Goal: Obtain resource: Obtain resource

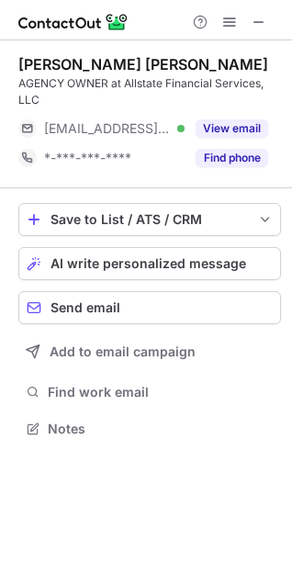
scroll to position [416, 292]
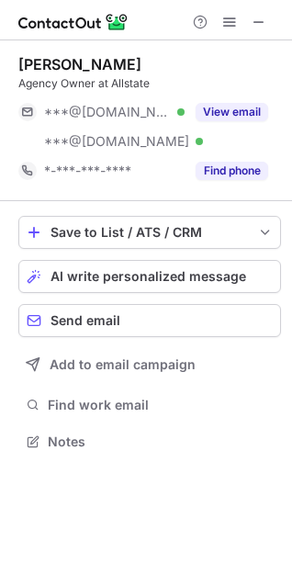
scroll to position [429, 292]
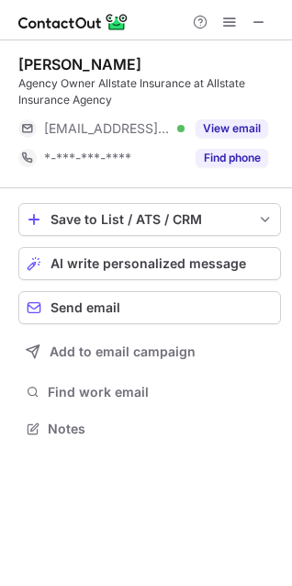
scroll to position [416, 292]
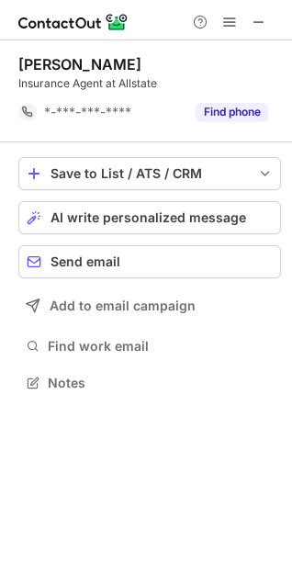
scroll to position [370, 292]
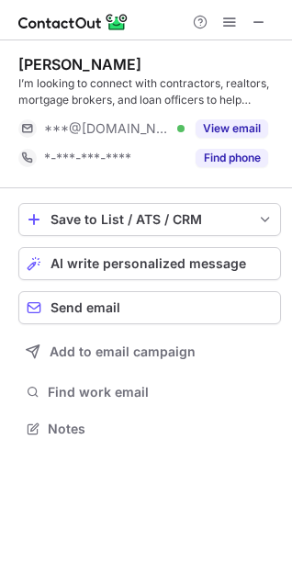
scroll to position [416, 292]
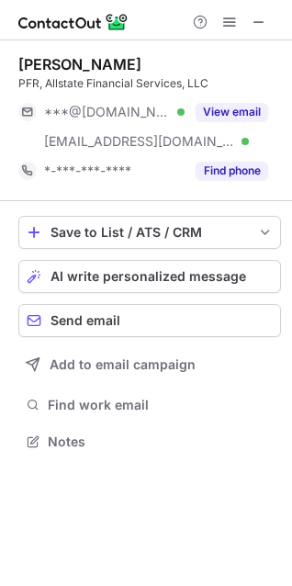
scroll to position [429, 292]
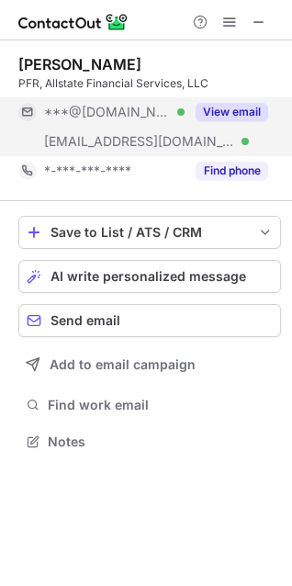
click at [246, 105] on button "View email" at bounding box center [232, 112] width 73 height 18
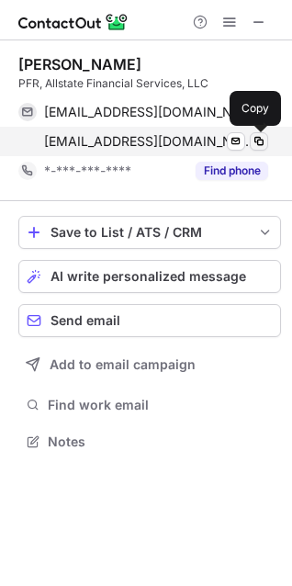
click at [254, 143] on span at bounding box center [259, 141] width 15 height 15
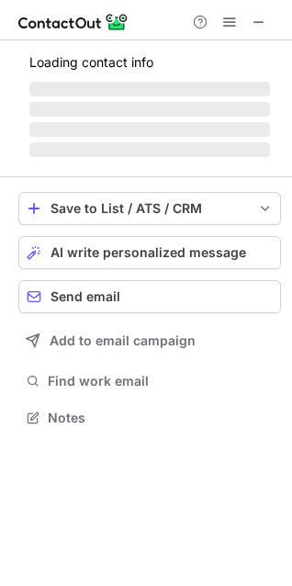
scroll to position [405, 292]
click at [229, 25] on span at bounding box center [229, 22] width 15 height 15
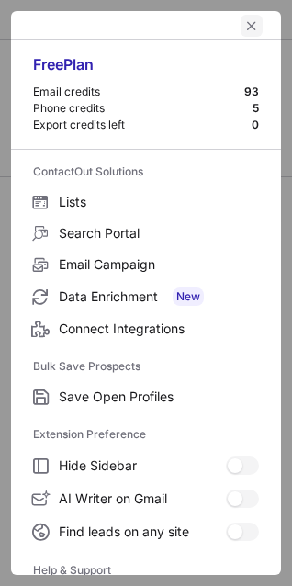
scroll to position [399, 292]
click at [244, 23] on span "left-button" at bounding box center [251, 25] width 15 height 15
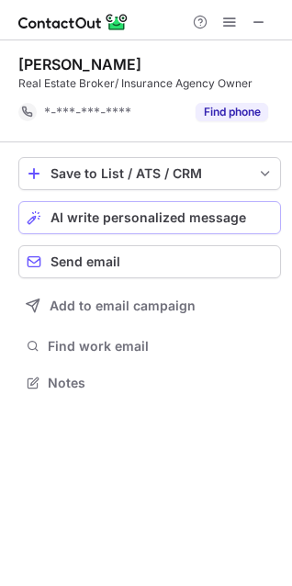
scroll to position [370, 292]
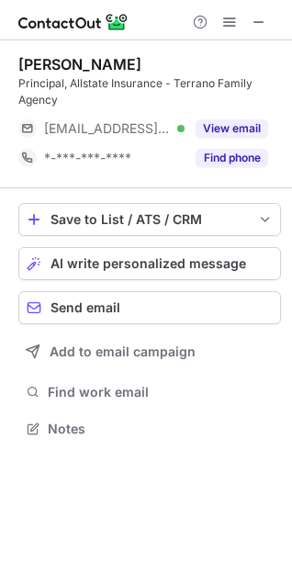
scroll to position [416, 292]
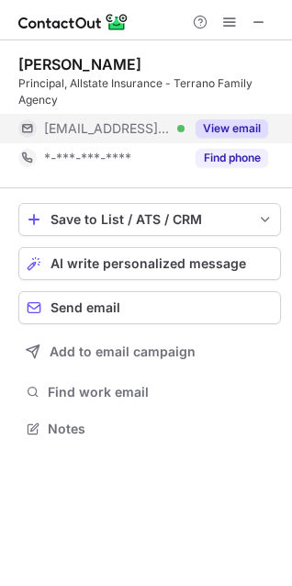
click at [242, 118] on div "View email" at bounding box center [227, 128] width 84 height 29
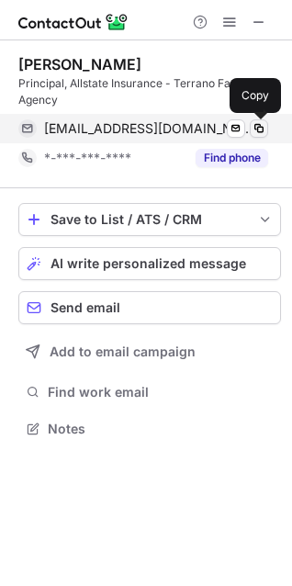
click at [259, 132] on span at bounding box center [259, 128] width 15 height 15
